Goal: Information Seeking & Learning: Find specific page/section

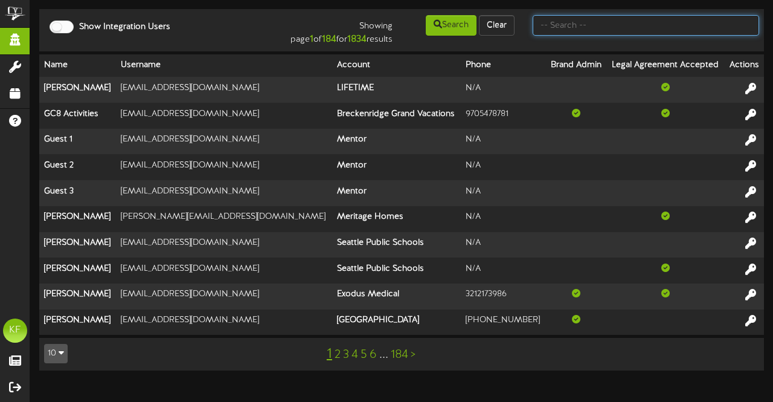
click at [601, 28] on input "text" at bounding box center [646, 25] width 226 height 21
type input "cam banner"
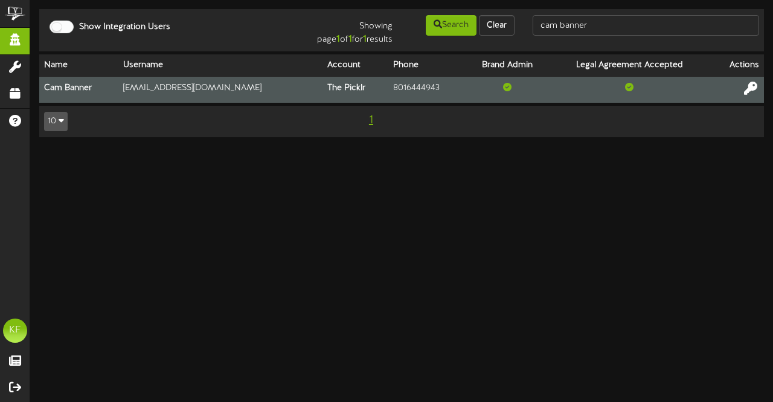
click at [748, 94] on icon at bounding box center [750, 87] width 13 height 13
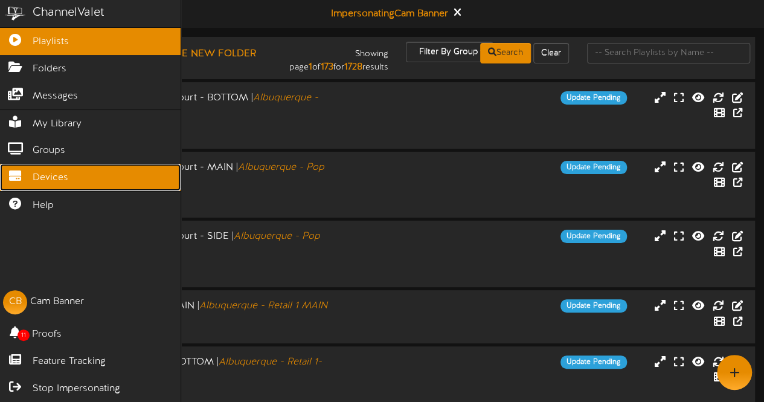
click at [36, 171] on span "Devices" at bounding box center [51, 178] width 36 height 14
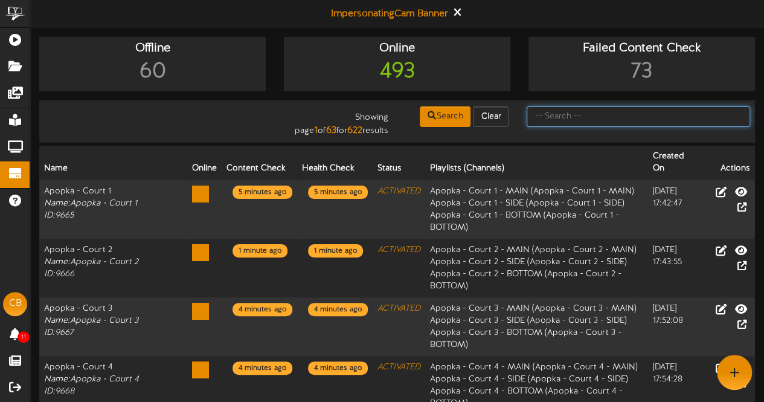
click at [553, 123] on input "text" at bounding box center [638, 116] width 223 height 21
type input "cumming"
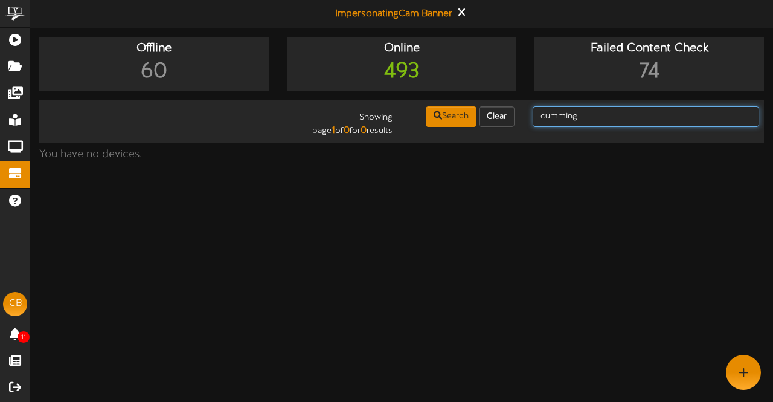
click at [562, 121] on input "cumming" at bounding box center [646, 116] width 226 height 21
type input "cuming"
drag, startPoint x: 591, startPoint y: 117, endPoint x: 510, endPoint y: 108, distance: 81.4
click at [510, 108] on div "Showing page 1 of 0 for 0 results Search Clear cuming" at bounding box center [401, 121] width 733 height 33
type input "cumming"
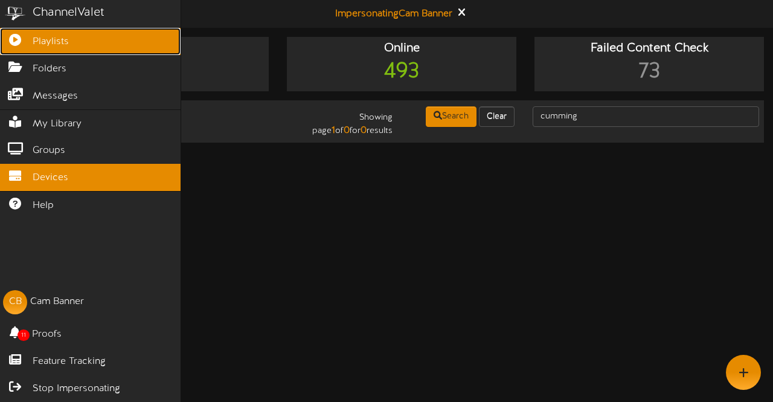
click at [53, 37] on span "Playlists" at bounding box center [51, 42] width 36 height 14
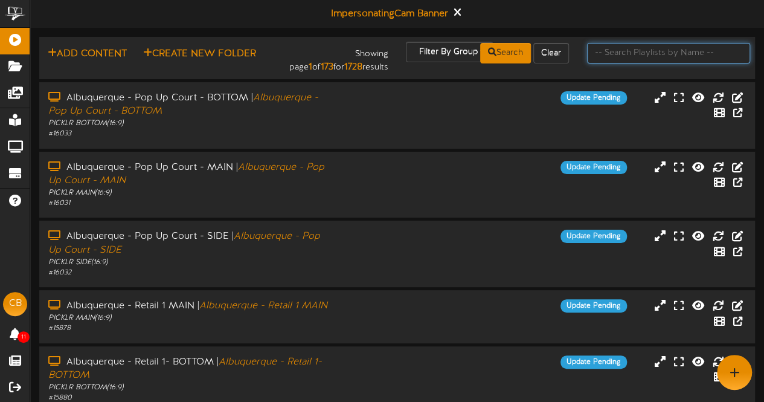
click at [611, 48] on input "text" at bounding box center [668, 53] width 163 height 21
type input "cumming"
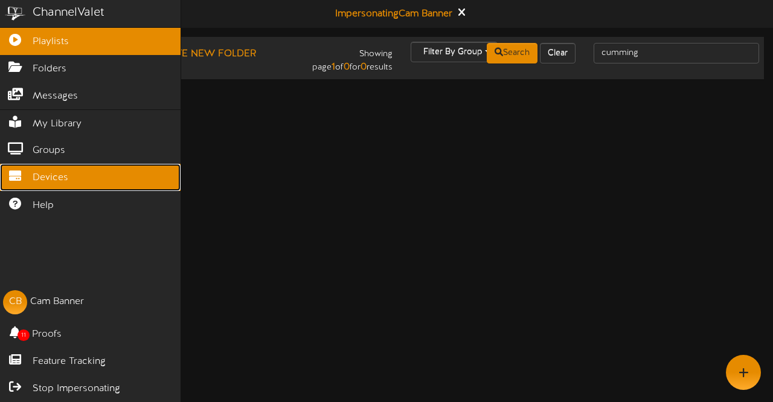
click at [1, 170] on icon at bounding box center [15, 174] width 30 height 9
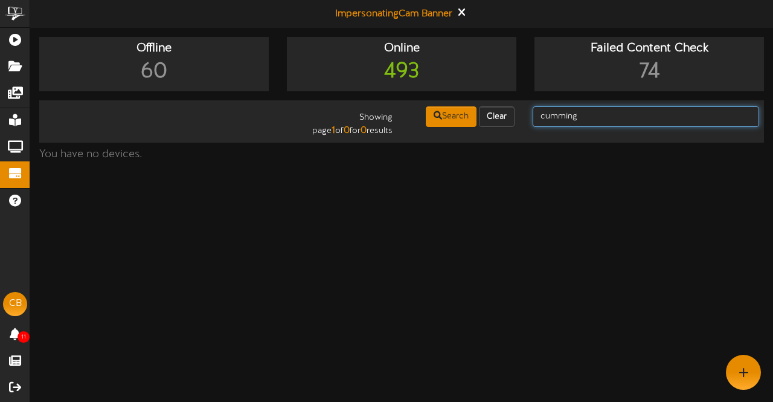
click at [598, 121] on input "cumming" at bounding box center [646, 116] width 226 height 21
click at [595, 131] on div "Showing page 1 of 0 for 0 results Search Clear cumming" at bounding box center [401, 121] width 733 height 33
drag, startPoint x: 586, startPoint y: 117, endPoint x: 521, endPoint y: 130, distance: 66.6
click at [521, 130] on div "Showing page 1 of 0 for 0 results Search Clear cumming" at bounding box center [401, 121] width 733 height 33
type input "picklr"
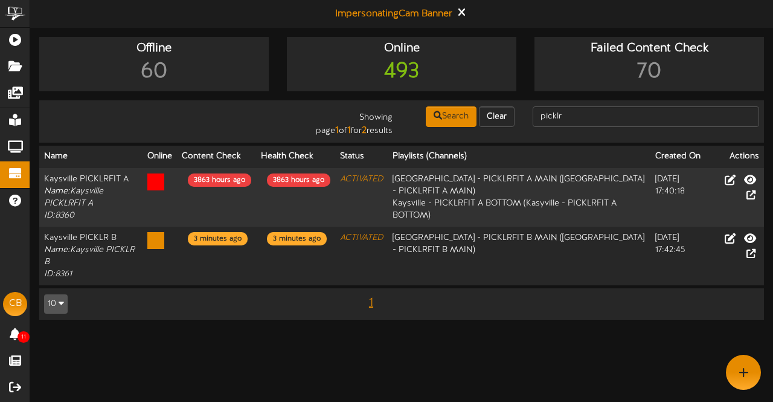
click at [65, 306] on button "10" at bounding box center [56, 303] width 24 height 19
click at [205, 331] on html "ChannelValet Playlists Folders Messages My Library Groups Devices Help CB Cam B…" at bounding box center [386, 166] width 773 height 332
click at [580, 112] on input "picklr" at bounding box center [646, 116] width 226 height 21
click at [469, 114] on button "Search" at bounding box center [451, 116] width 51 height 21
drag, startPoint x: 582, startPoint y: 112, endPoint x: 428, endPoint y: 86, distance: 156.2
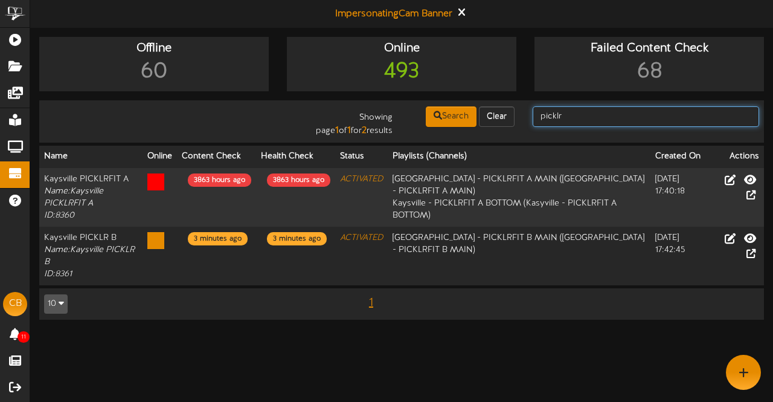
click at [428, 86] on div "Offline 60 Online 493 Failed Content Check 68 Showing page 1 of 1 for 2 results…" at bounding box center [401, 184] width 743 height 295
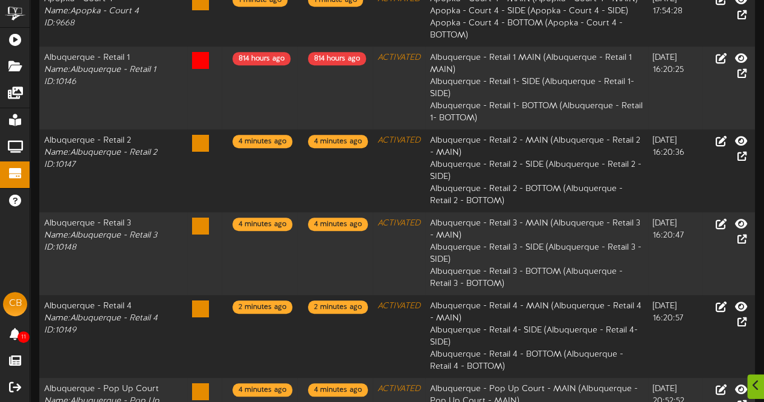
scroll to position [520, 0]
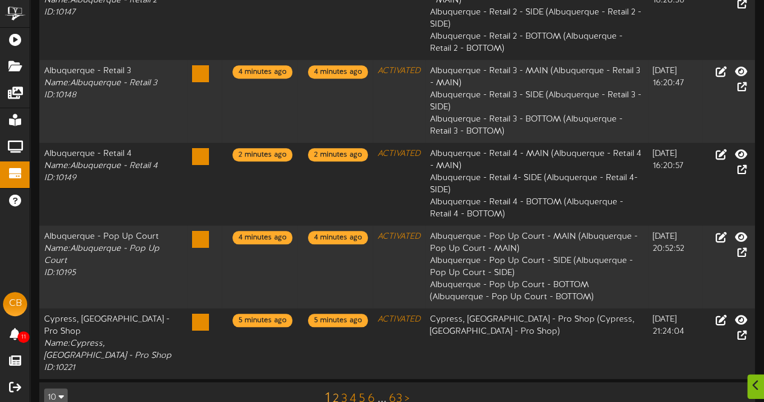
click at [336, 392] on link "2" at bounding box center [336, 398] width 6 height 13
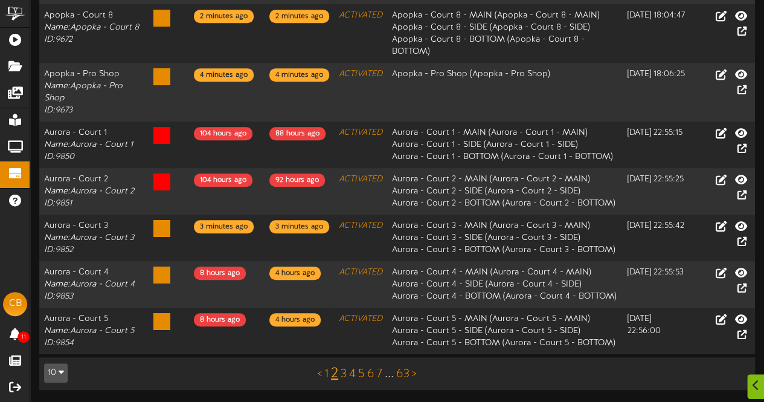
scroll to position [399, 0]
click at [341, 373] on link "3" at bounding box center [344, 373] width 6 height 13
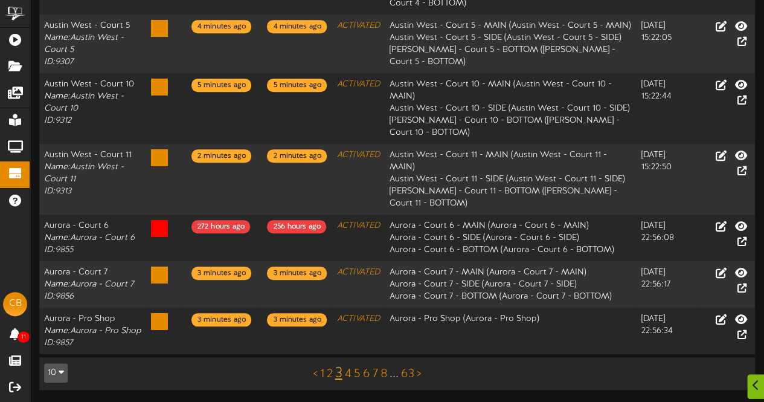
scroll to position [568, 0]
click at [359, 374] on link "5" at bounding box center [357, 373] width 7 height 13
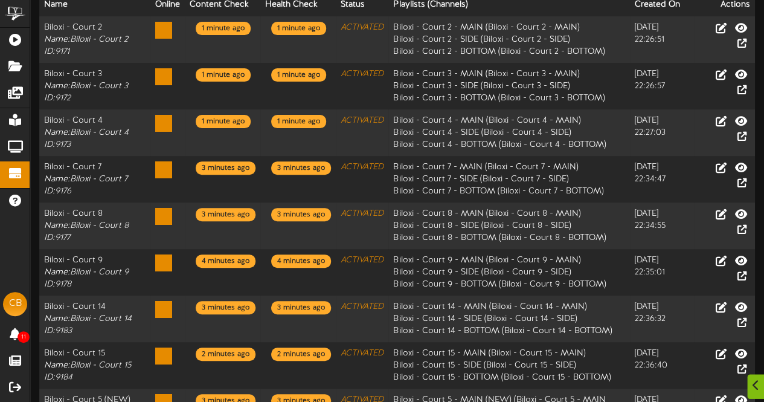
scroll to position [315, 0]
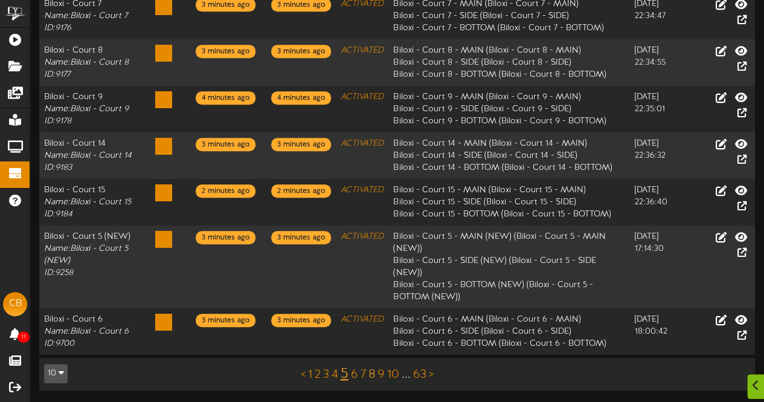
click at [372, 375] on link "8" at bounding box center [371, 374] width 7 height 13
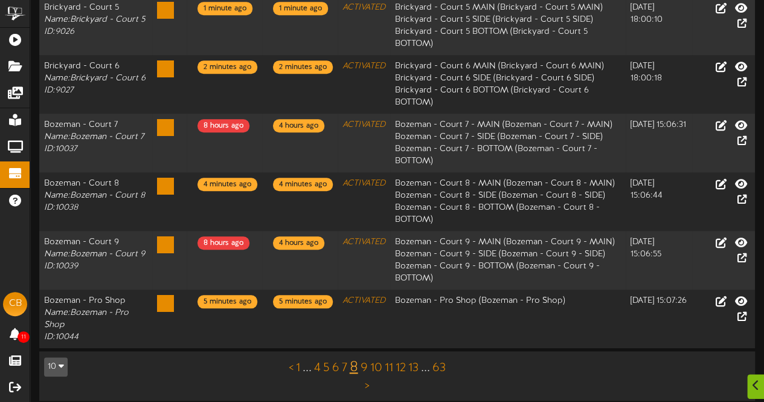
scroll to position [453, 0]
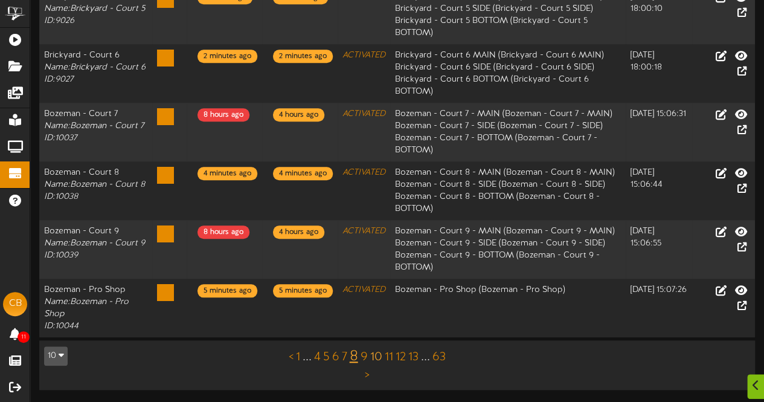
click at [376, 354] on link "10" at bounding box center [376, 356] width 12 height 13
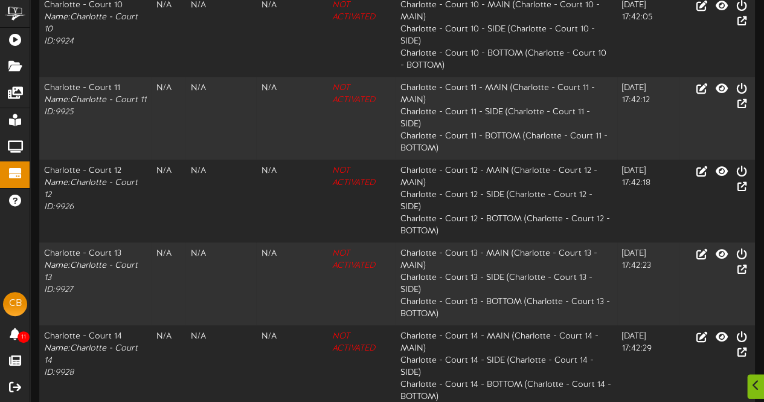
scroll to position [634, 0]
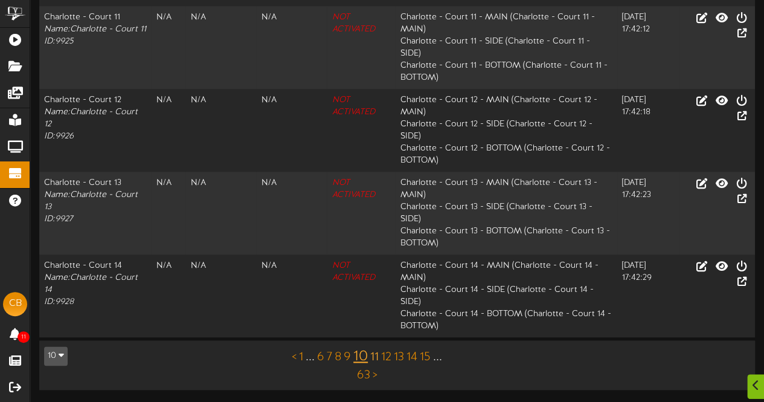
click at [376, 358] on link "11" at bounding box center [374, 356] width 8 height 13
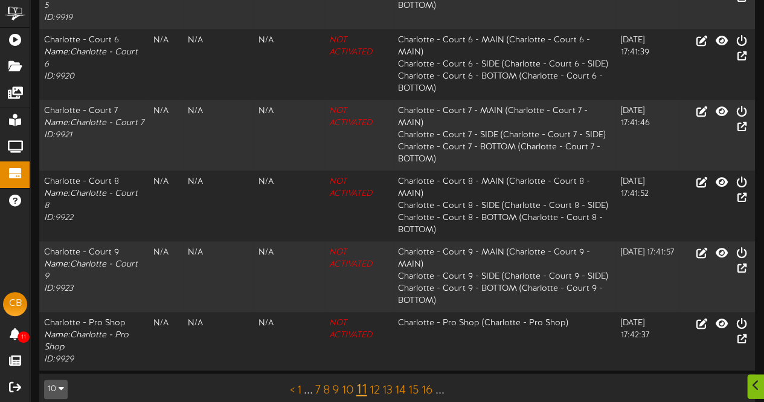
scroll to position [586, 0]
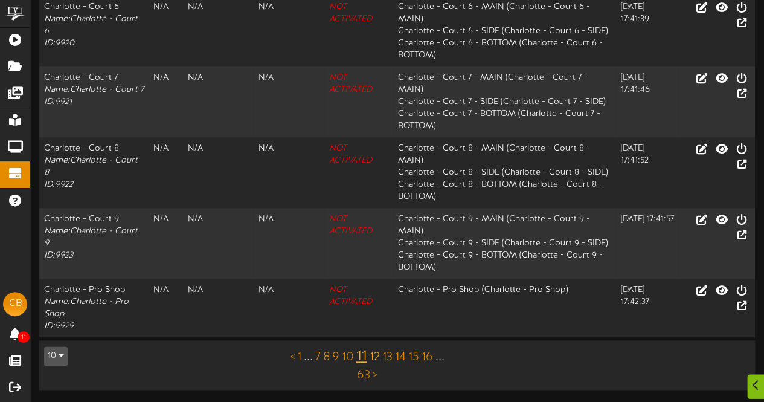
click at [373, 359] on link "12" at bounding box center [375, 356] width 10 height 13
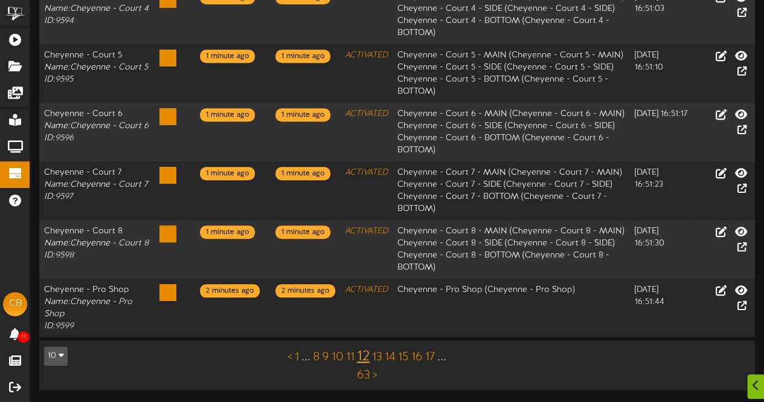
scroll to position [549, 0]
click at [378, 358] on link "13" at bounding box center [377, 356] width 10 height 13
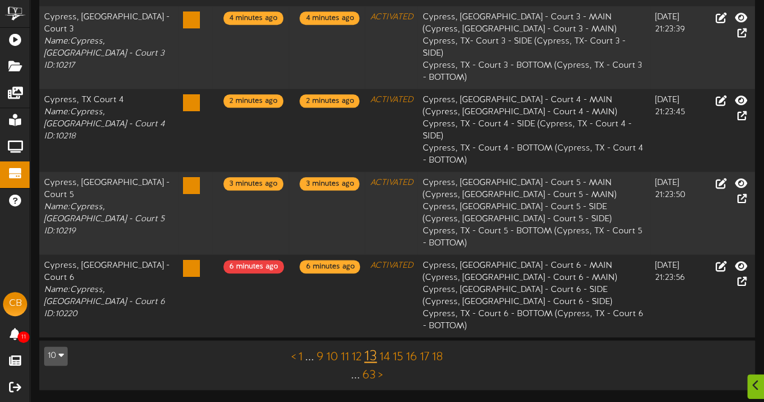
scroll to position [622, 0]
click at [358, 359] on link "12" at bounding box center [356, 356] width 10 height 13
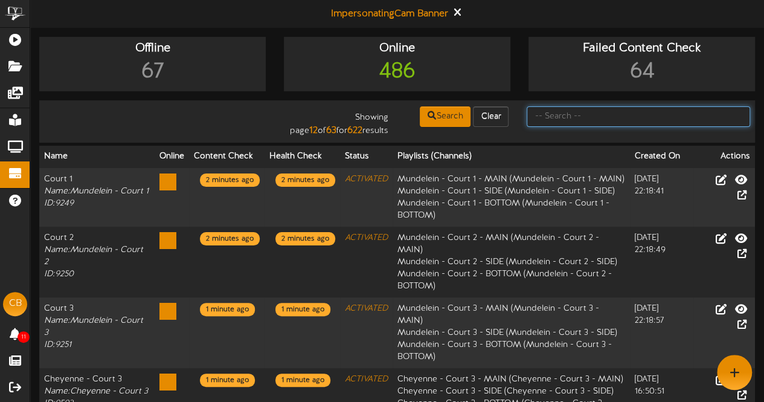
click at [565, 117] on input "text" at bounding box center [638, 116] width 223 height 21
type input "cumming"
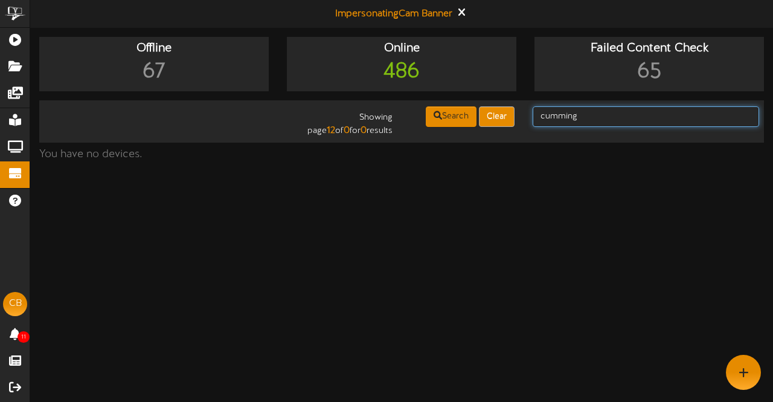
drag, startPoint x: 632, startPoint y: 119, endPoint x: 491, endPoint y: 109, distance: 141.0
click at [491, 109] on div "Showing page 12 of 0 for 0 results Search Clear cumming" at bounding box center [401, 121] width 733 height 33
type input "georgia"
drag, startPoint x: 578, startPoint y: 119, endPoint x: 455, endPoint y: 111, distance: 123.5
click at [455, 111] on div "Showing page 12 of 0 for 0 results Search Clear georgia" at bounding box center [401, 121] width 733 height 33
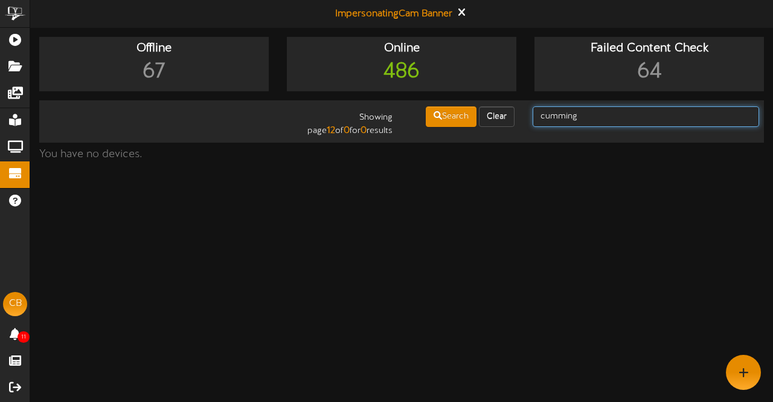
type input "cumming"
